Goal: Information Seeking & Learning: Learn about a topic

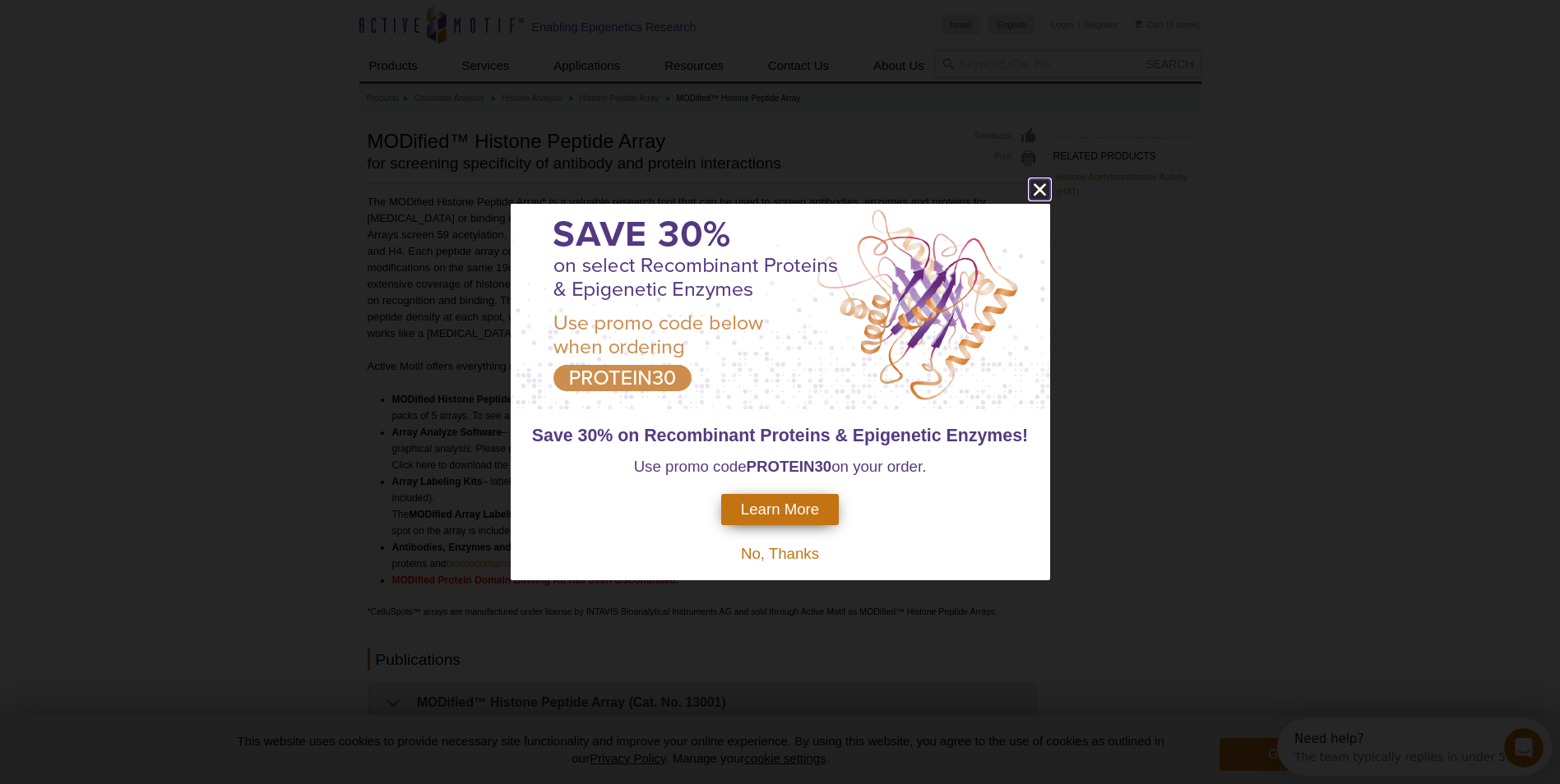
click at [1044, 192] on icon "close" at bounding box center [1040, 190] width 21 height 21
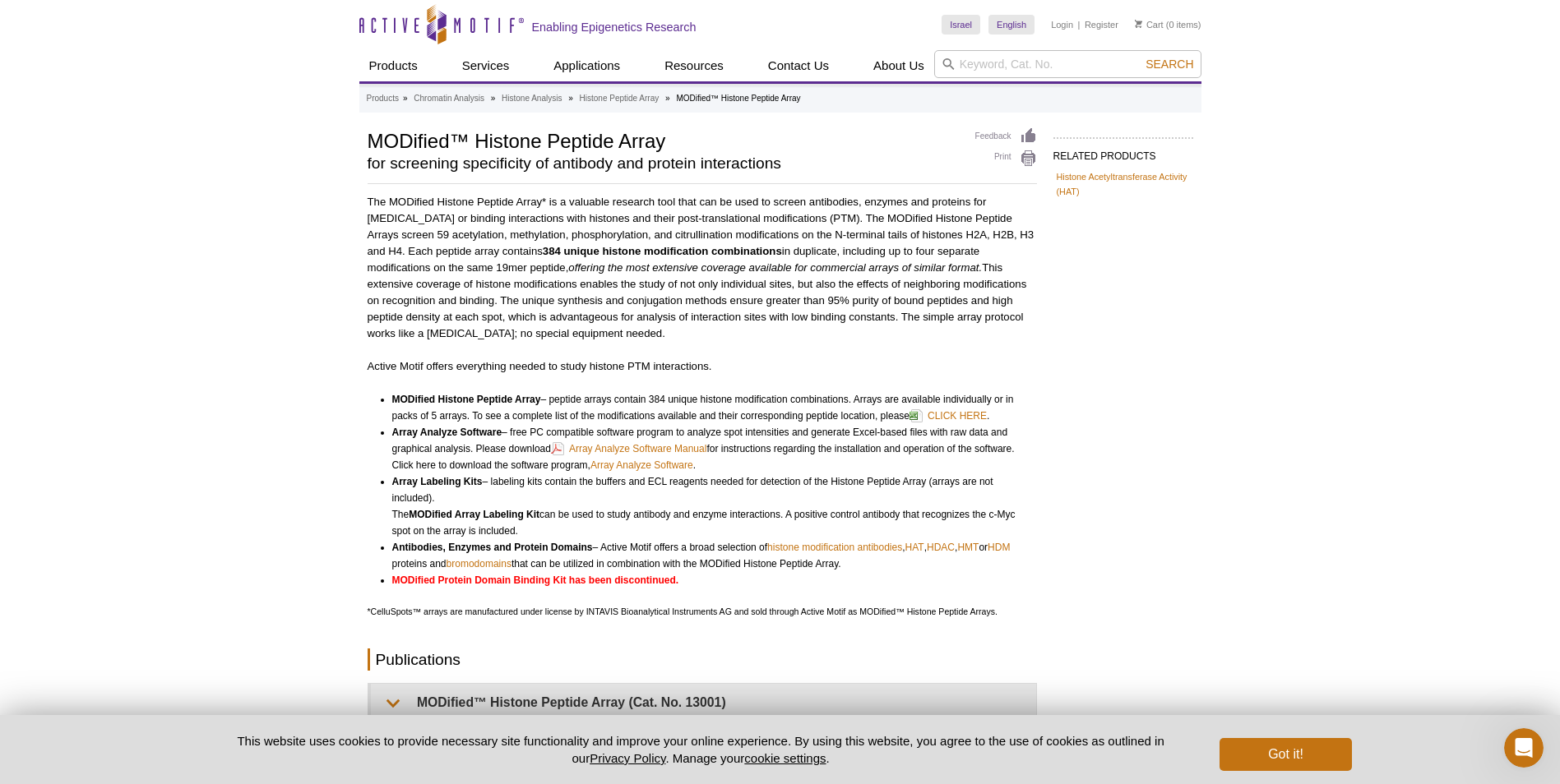
drag, startPoint x: 364, startPoint y: 199, endPoint x: 688, endPoint y: 575, distance: 496.3
click at [688, 575] on div "RELATED PRODUCTS Histone Acetyltransferase Activity (HAT) Related Products Hist…" at bounding box center [780, 593] width 842 height 931
copy div "The MODified Histone Peptide Array* is a valuable research tool that can be use…"
click at [1184, 558] on div "RELATED PRODUCTS Histone Acetyltransferase Activity (HAT) Related Products Hist…" at bounding box center [780, 593] width 842 height 931
click at [672, 455] on link "Array Analyze Software Manual" at bounding box center [629, 448] width 156 height 20
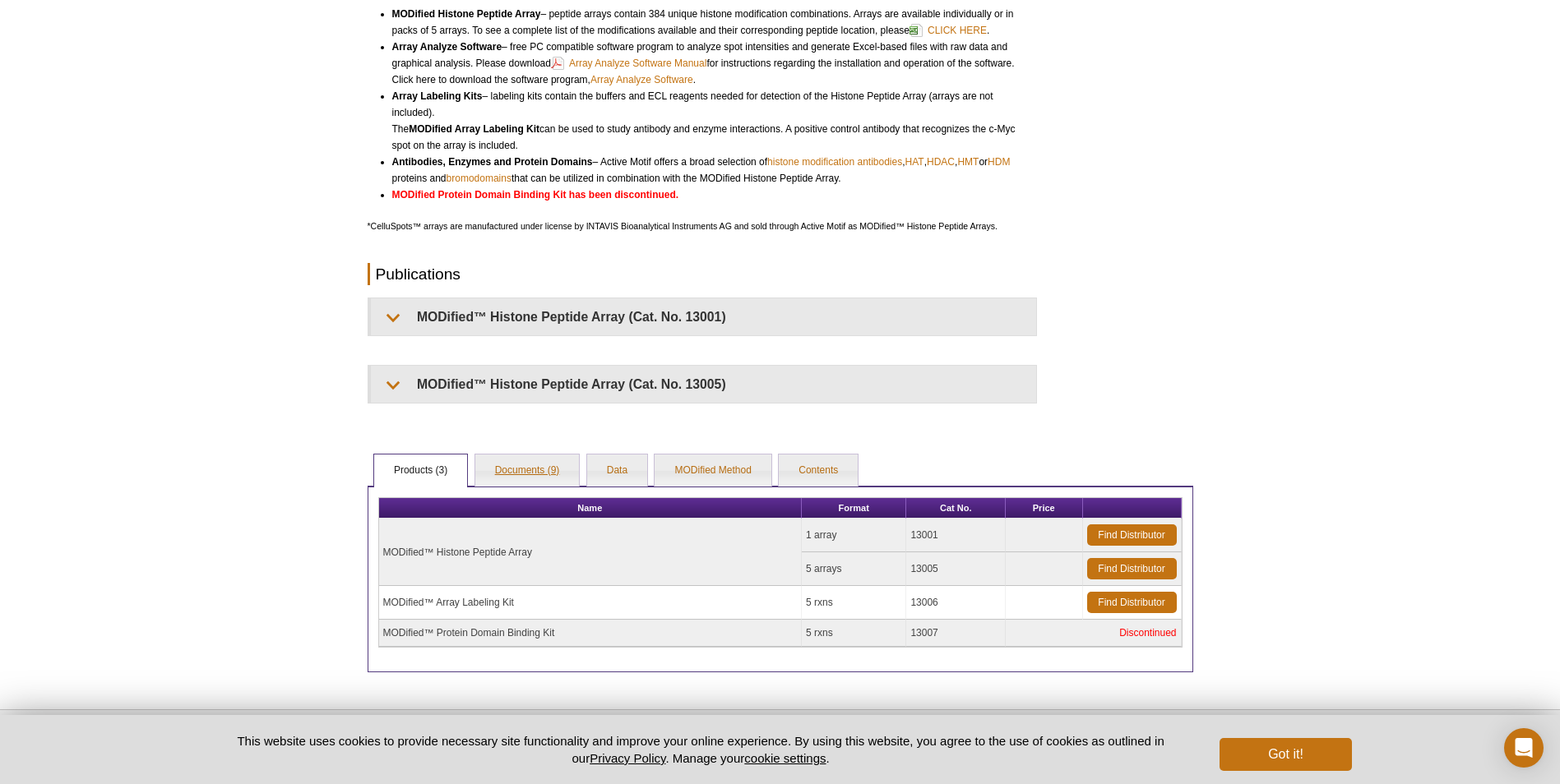
scroll to position [386, 0]
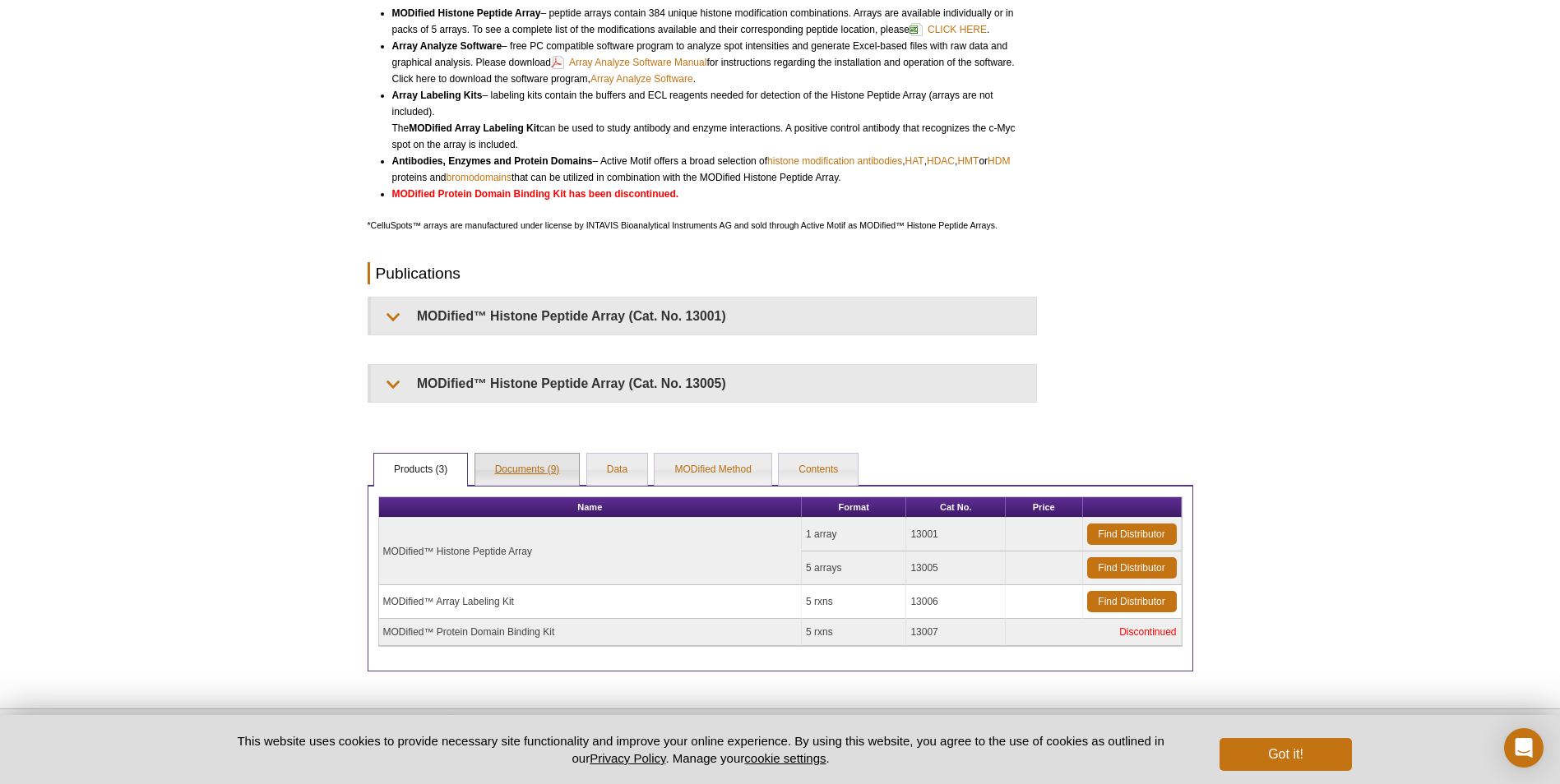
click at [522, 467] on link "Documents (9)" at bounding box center [527, 470] width 104 height 32
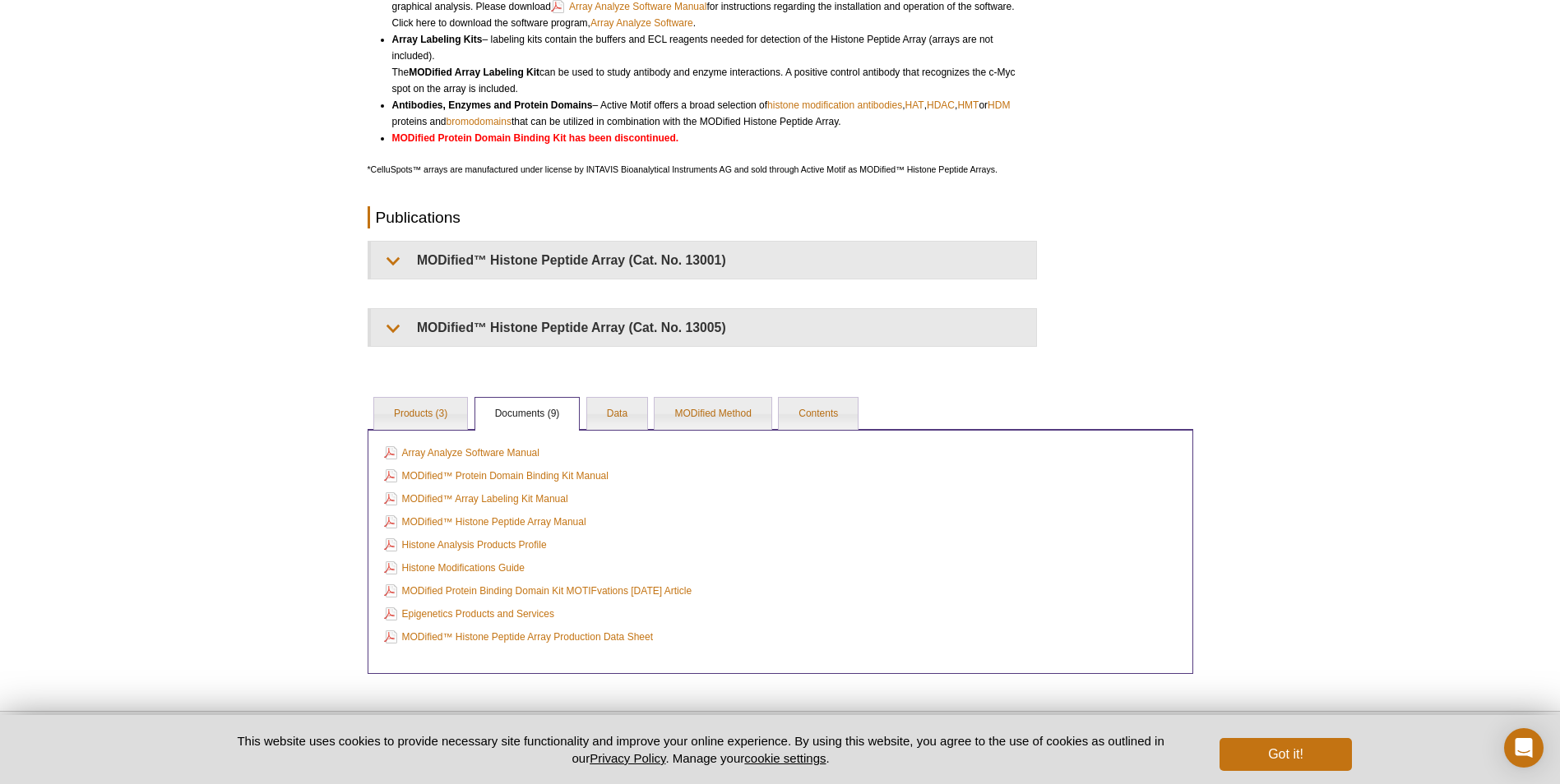
scroll to position [513, 0]
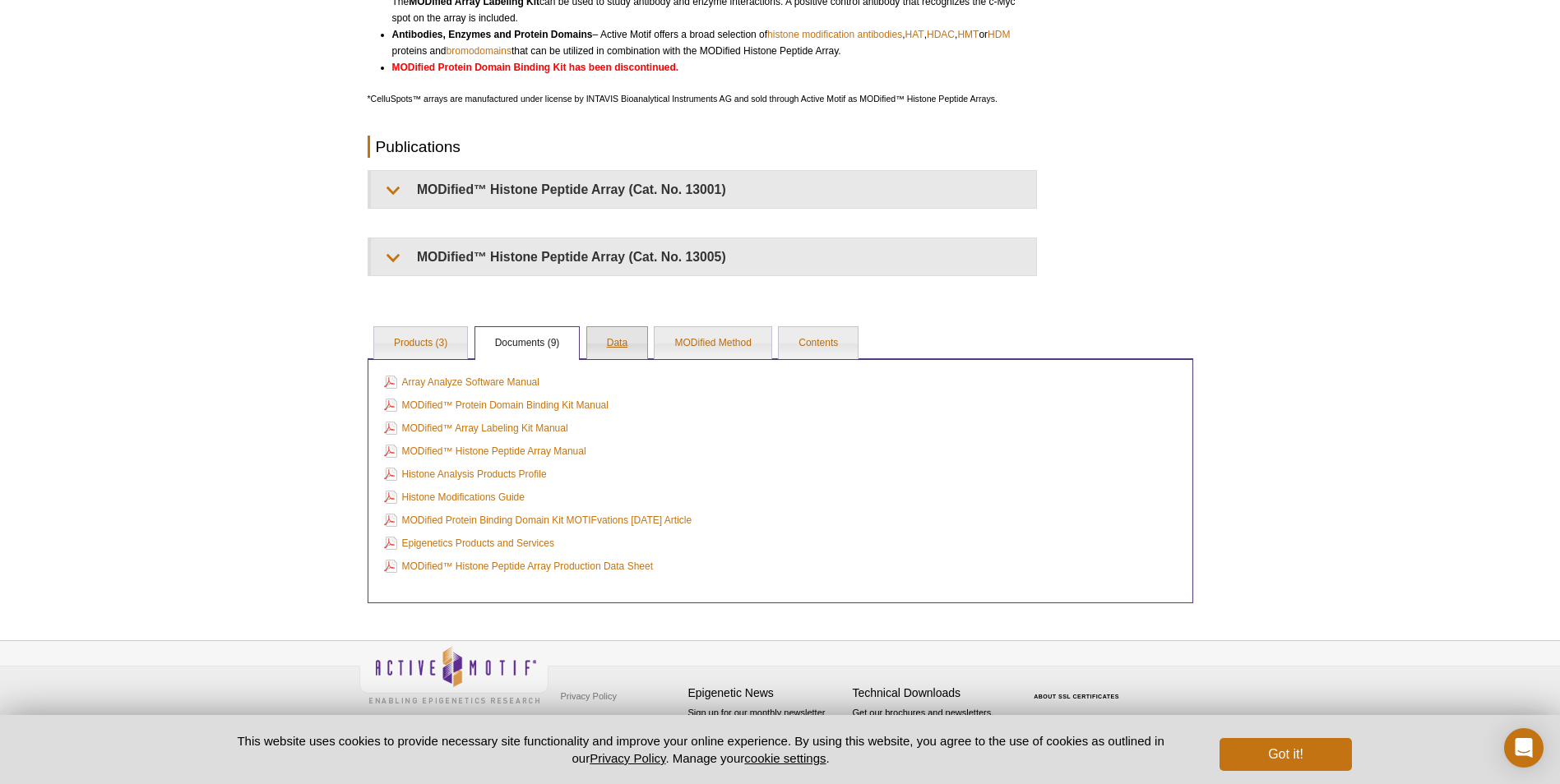
click at [617, 349] on link "Data" at bounding box center [617, 343] width 60 height 32
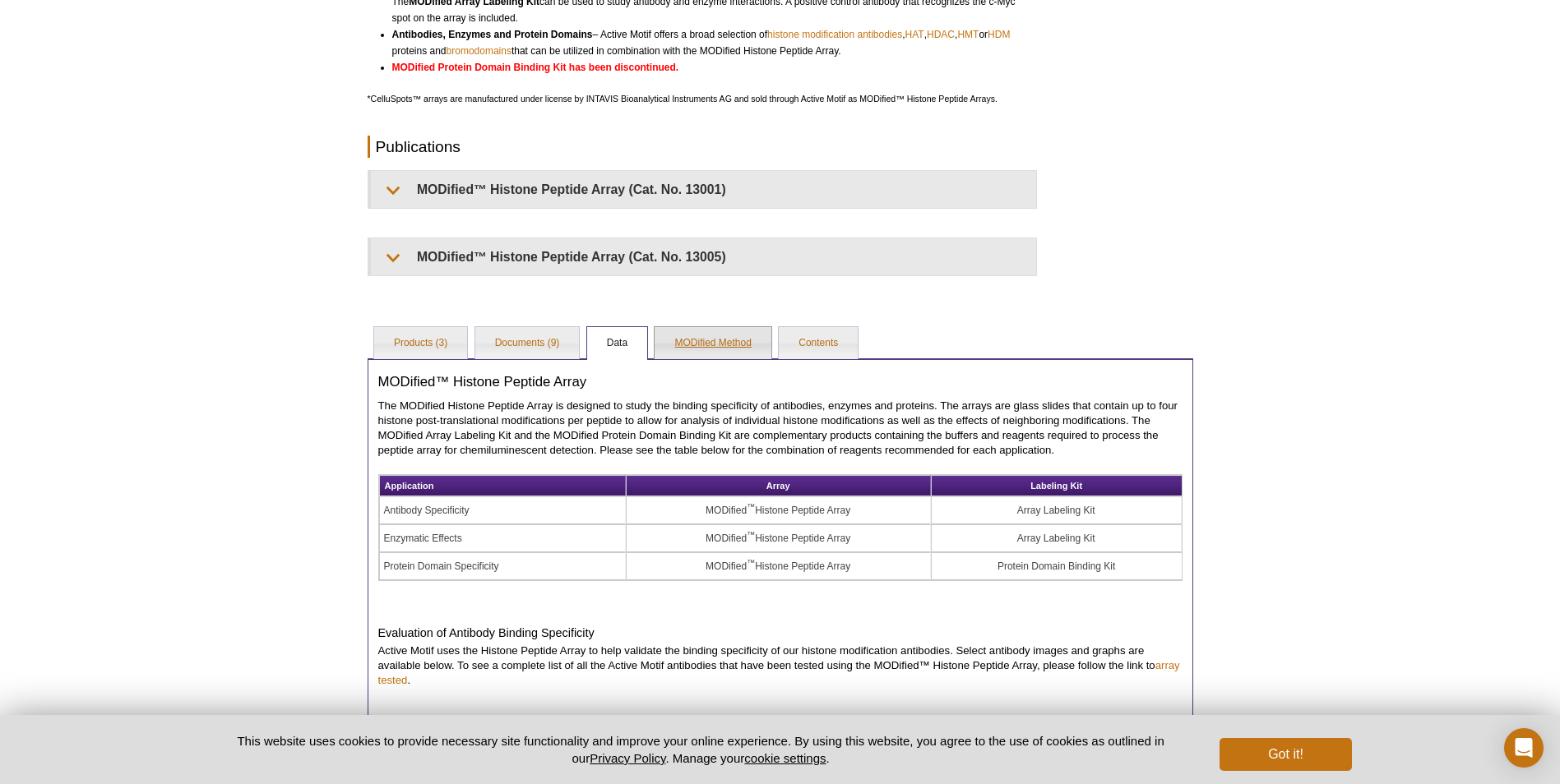
click at [713, 347] on link "MODified Method" at bounding box center [713, 343] width 116 height 32
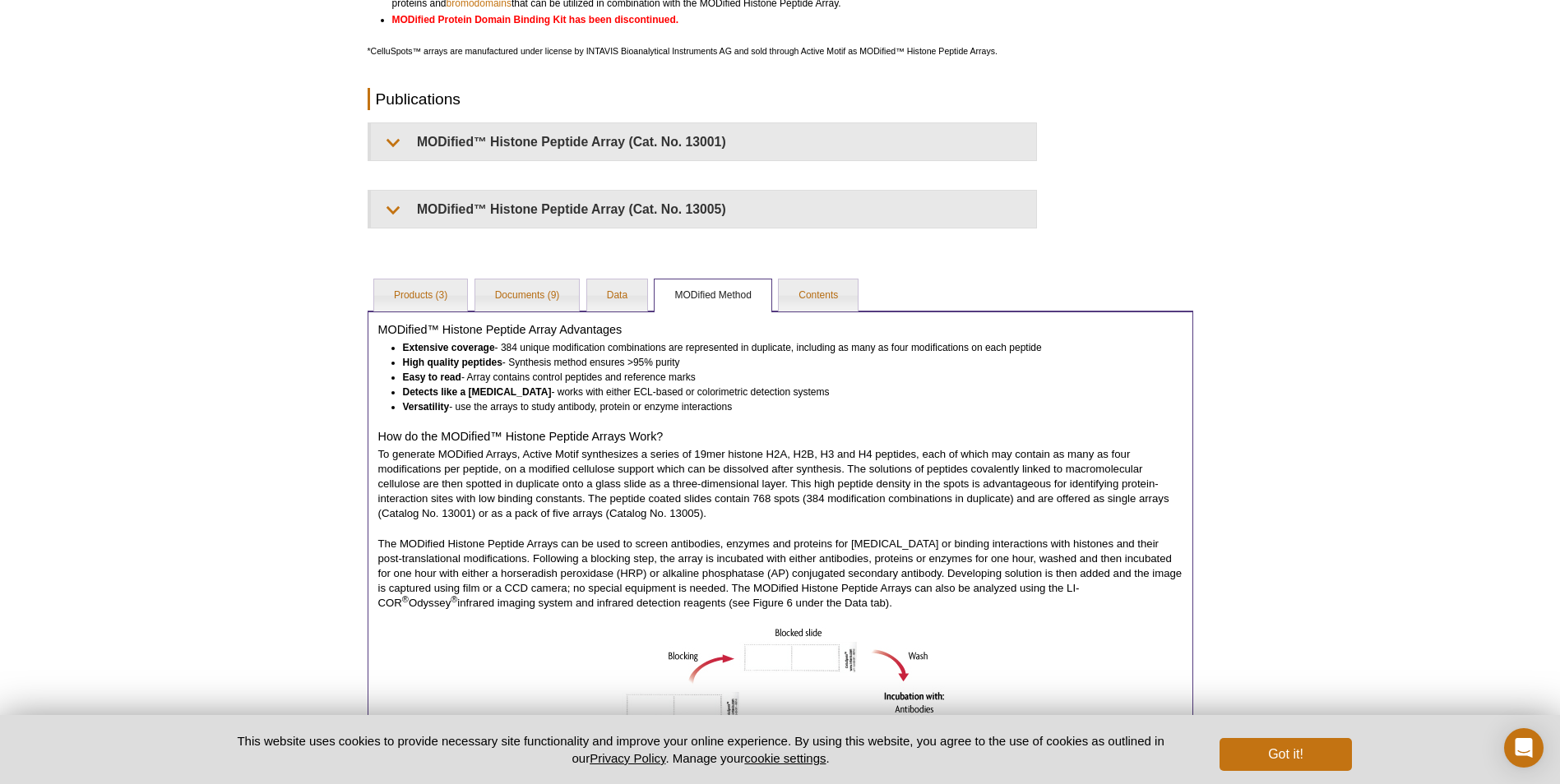
scroll to position [547, 0]
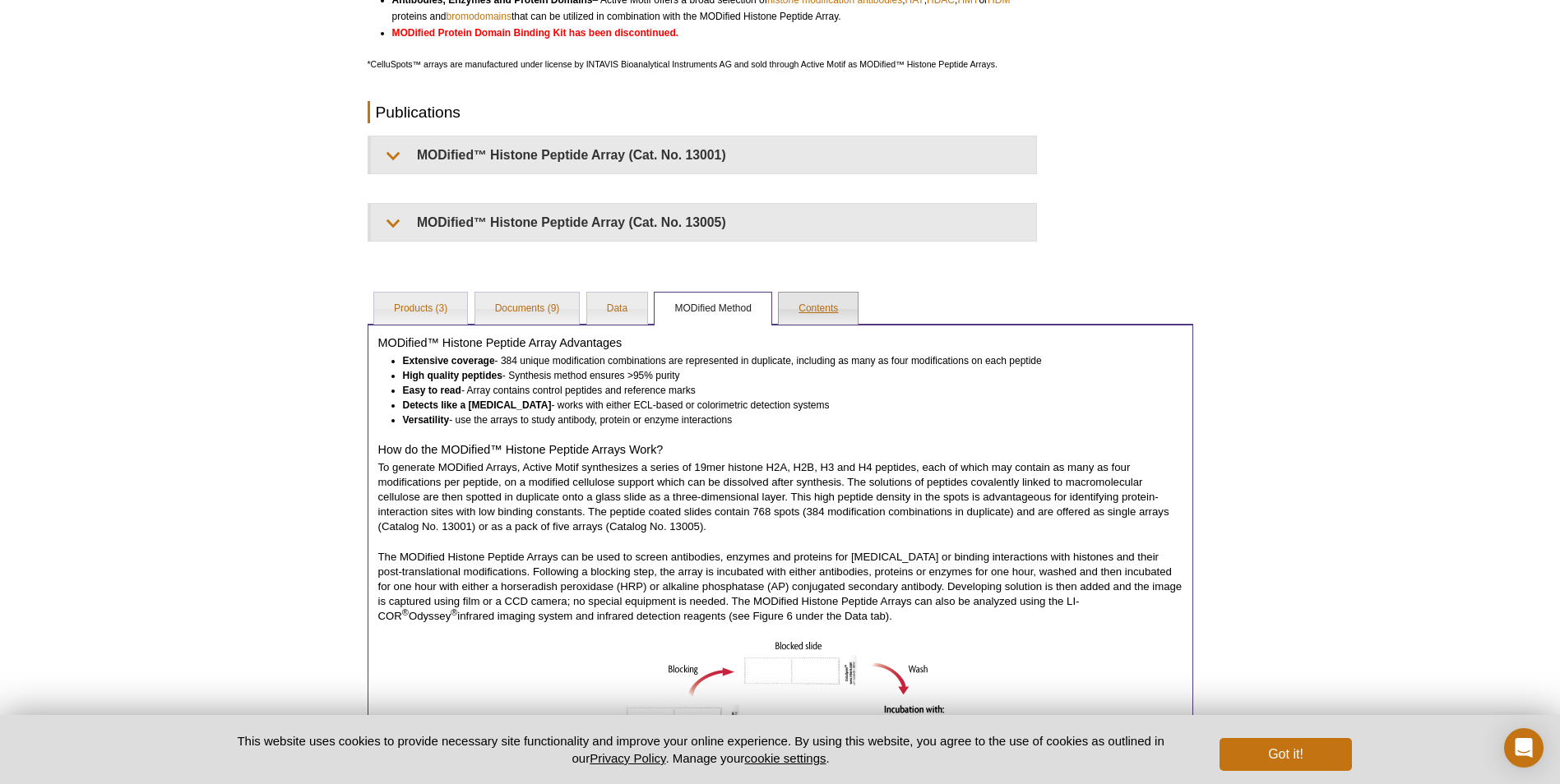
click at [824, 318] on link "Contents" at bounding box center [818, 309] width 79 height 32
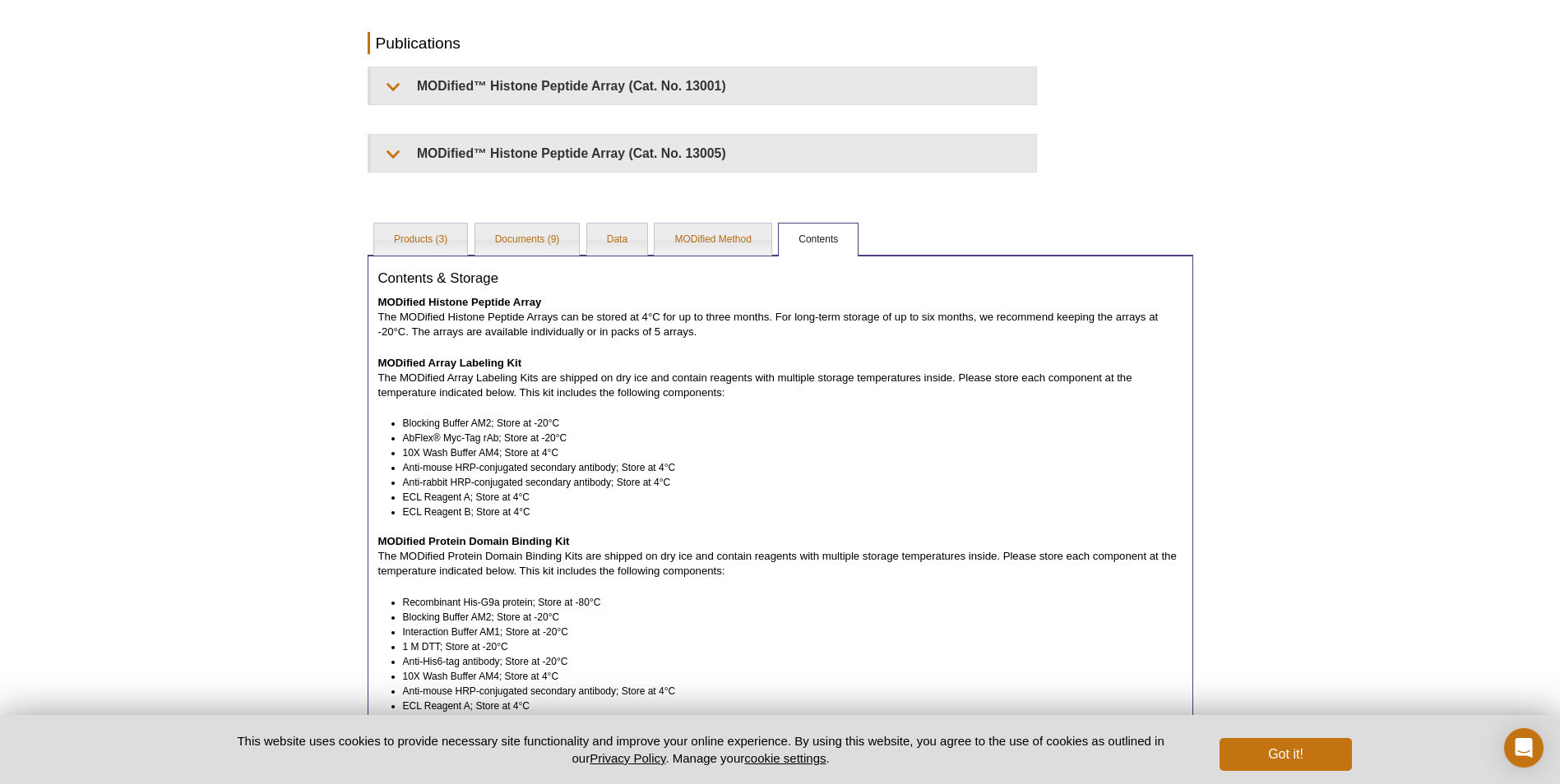
scroll to position [712, 0]
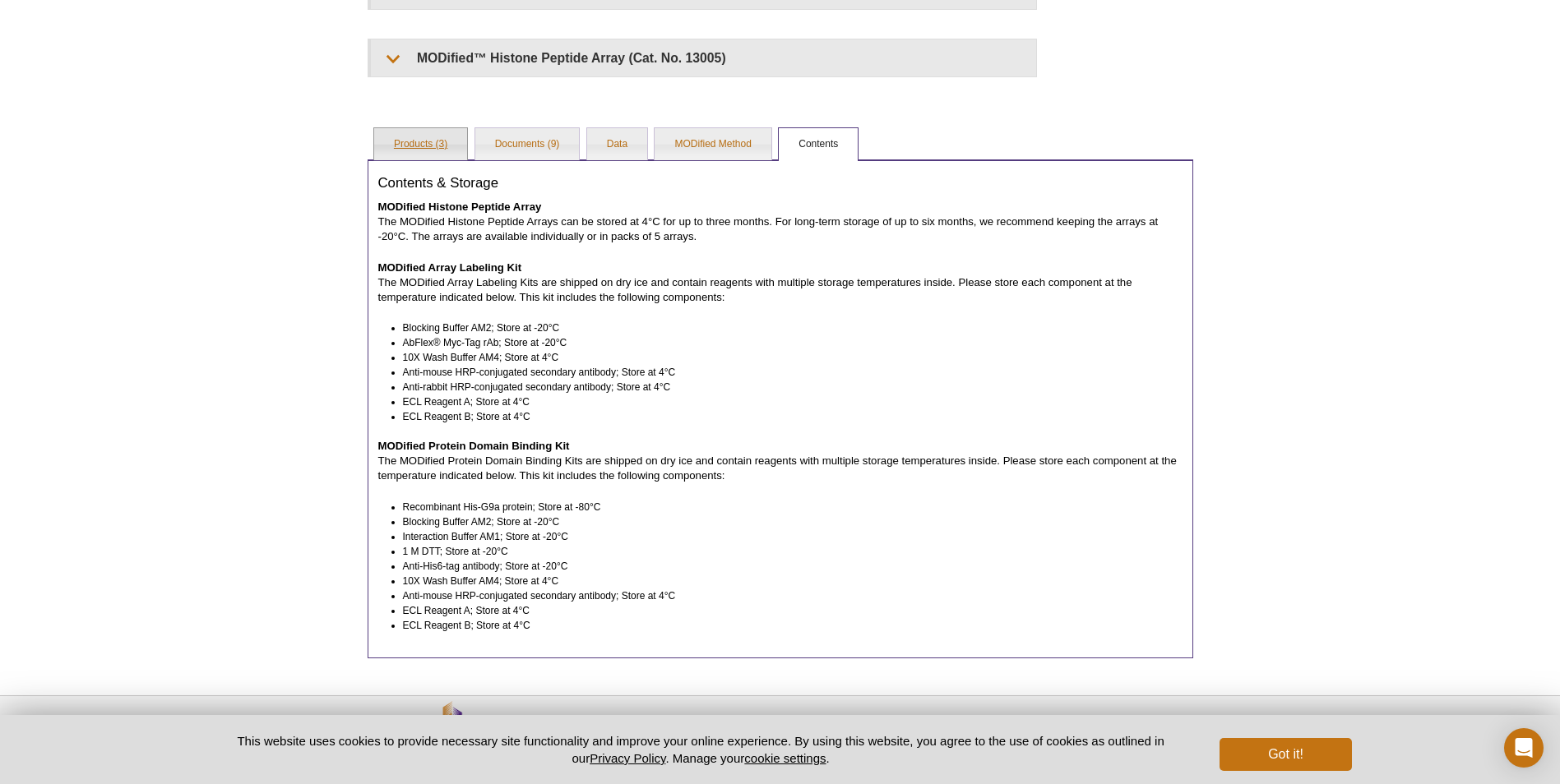
click at [398, 133] on link "Products (3)" at bounding box center [420, 144] width 93 height 32
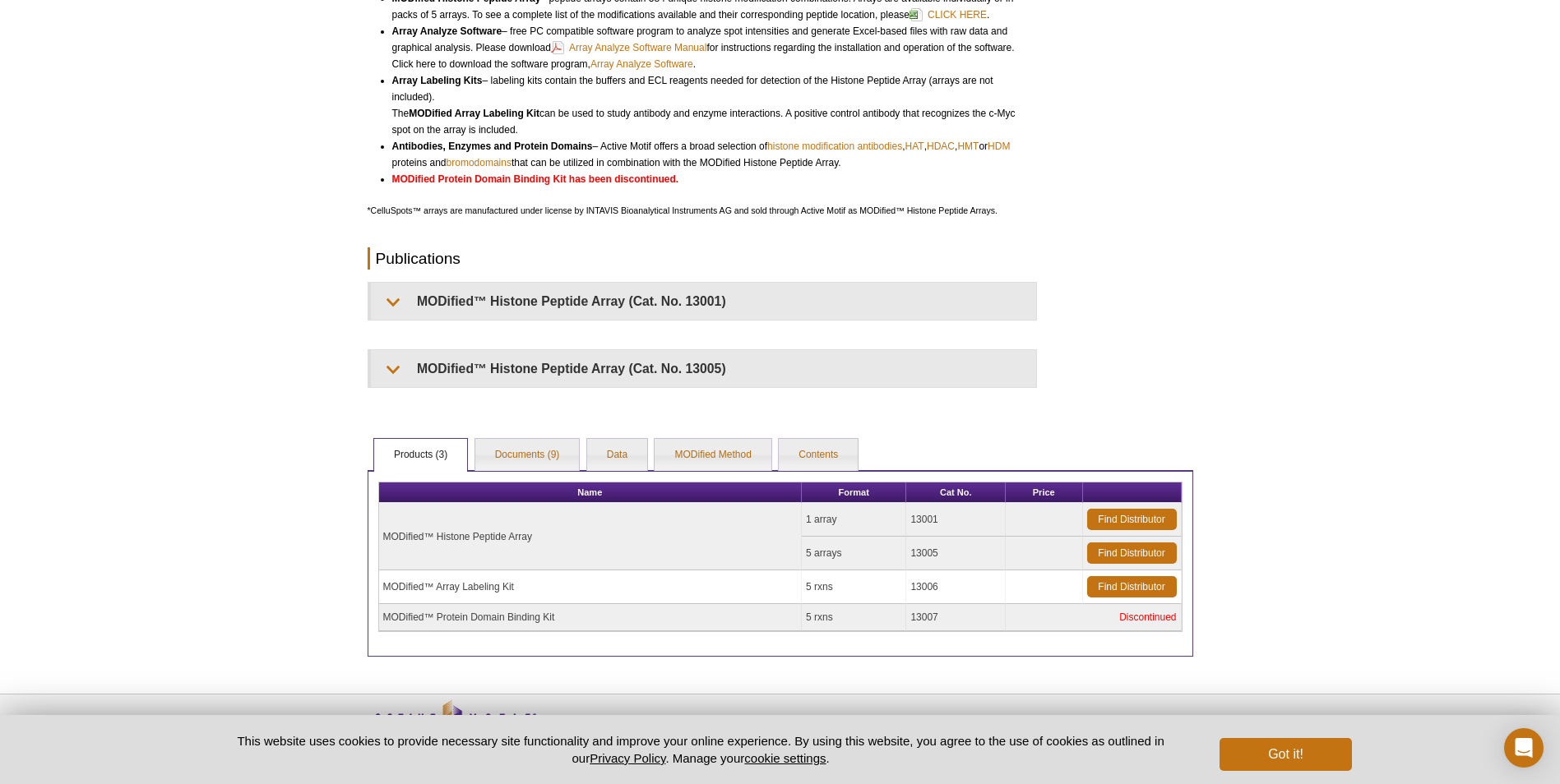
scroll to position [373, 0]
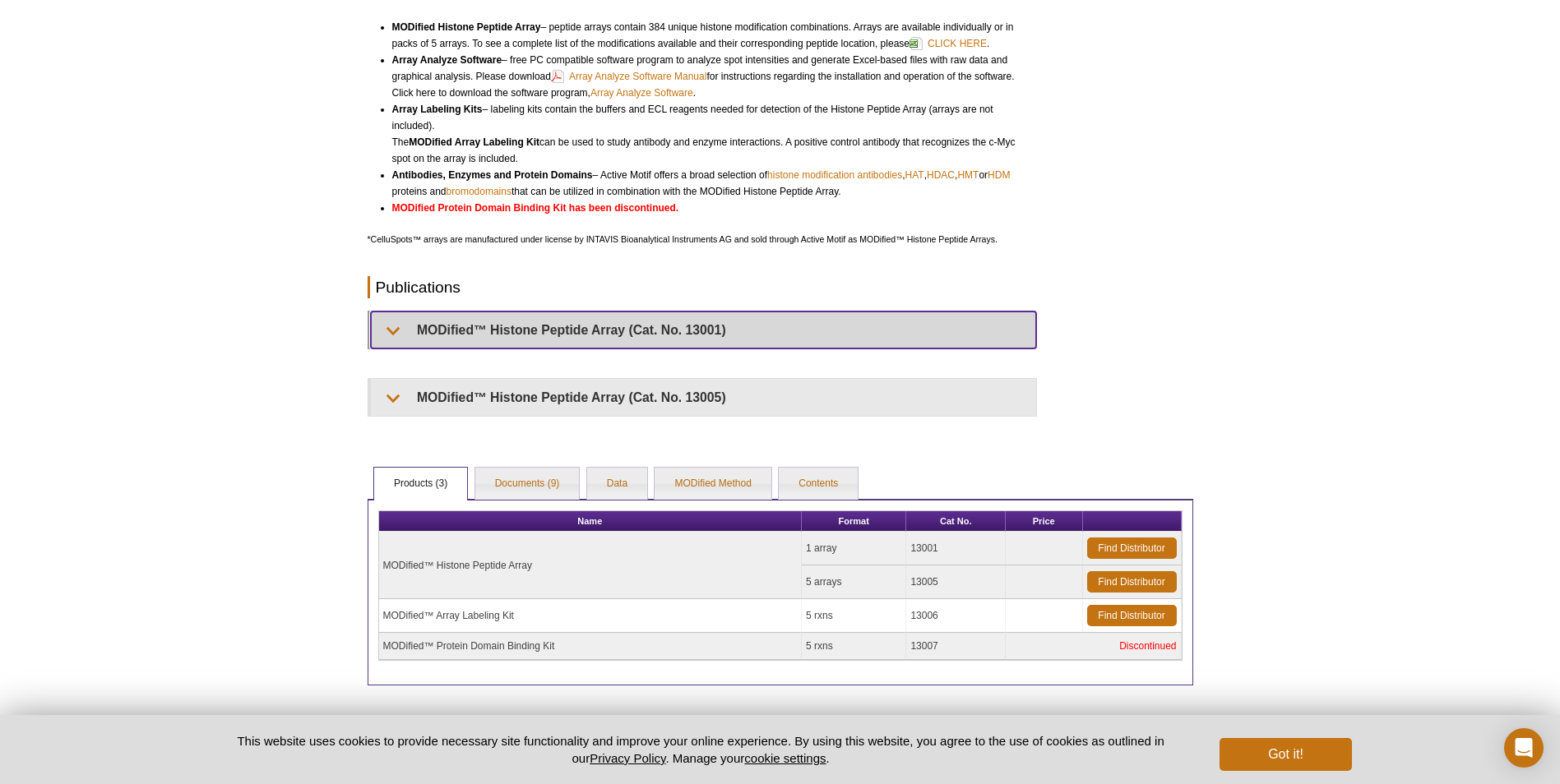
click at [564, 333] on summary "MODified™ Histone Peptide Array (Cat. No. 13001)" at bounding box center [703, 330] width 665 height 37
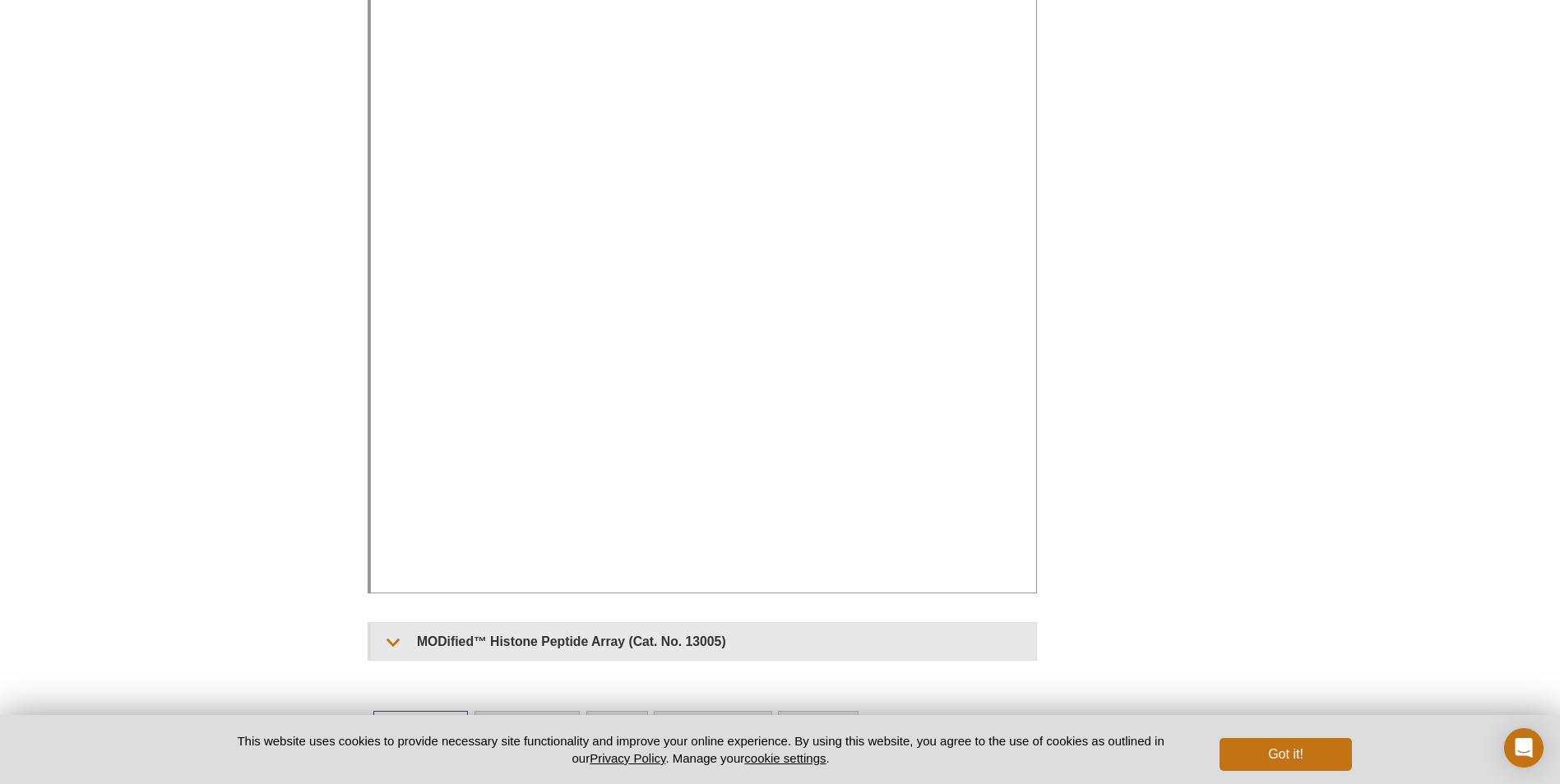
scroll to position [866, 0]
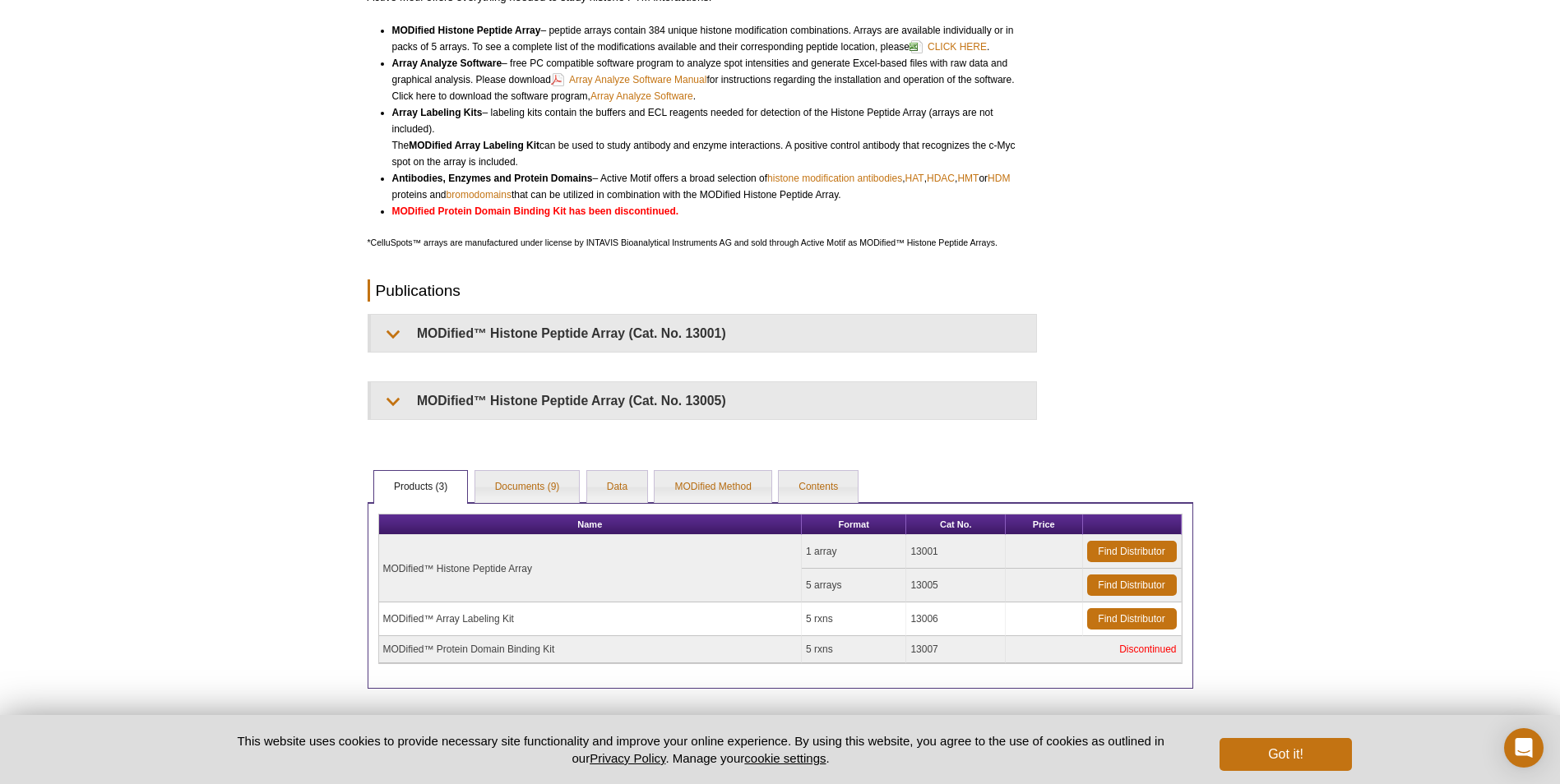
scroll to position [126, 0]
